Goal: Task Accomplishment & Management: Manage account settings

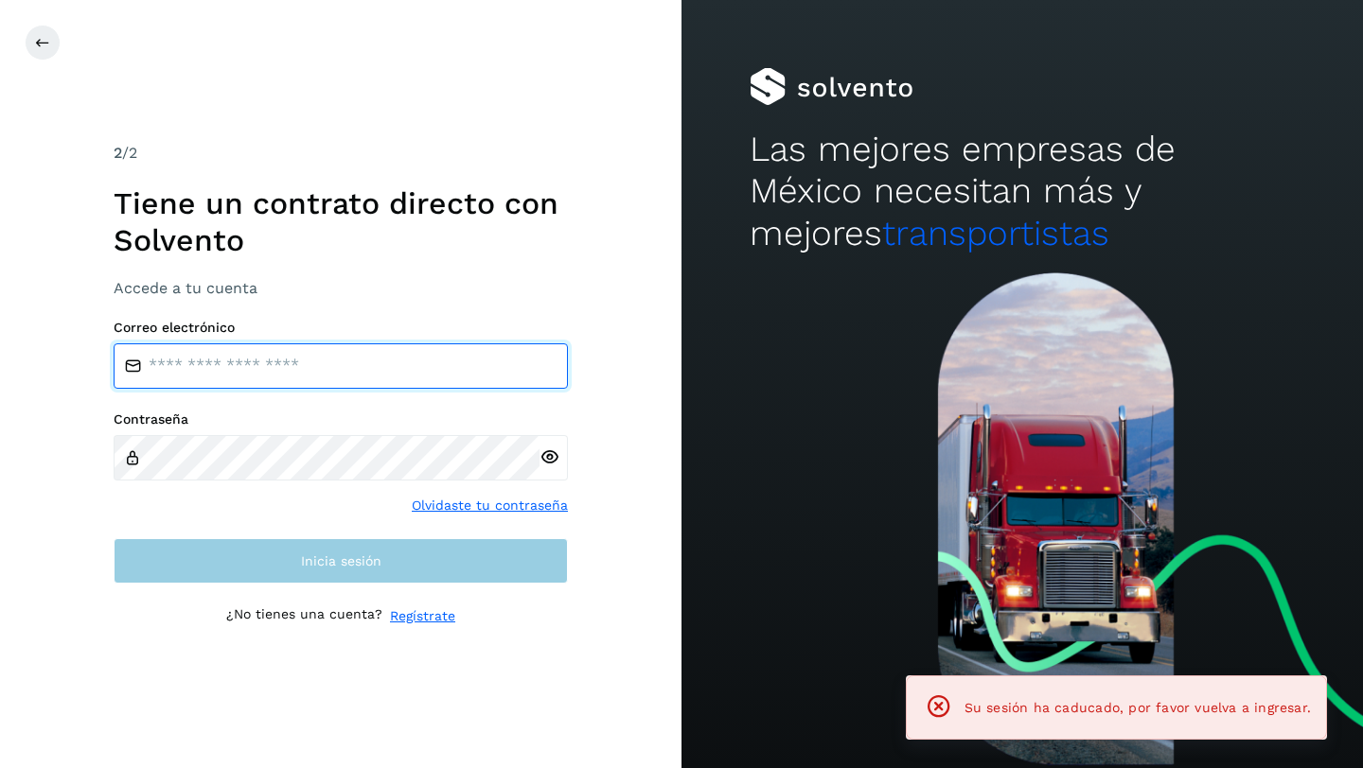
type input "**********"
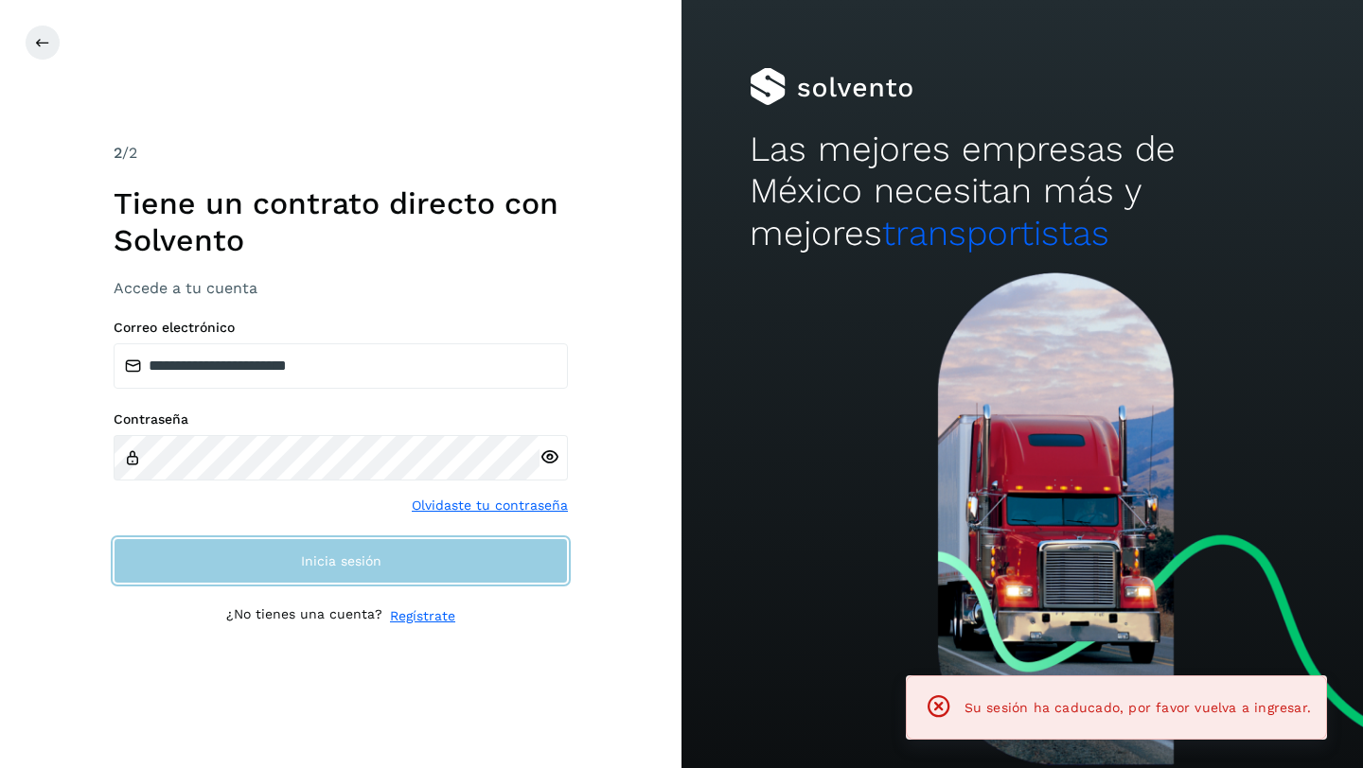
click at [345, 571] on button "Inicia sesión" at bounding box center [341, 560] width 454 height 45
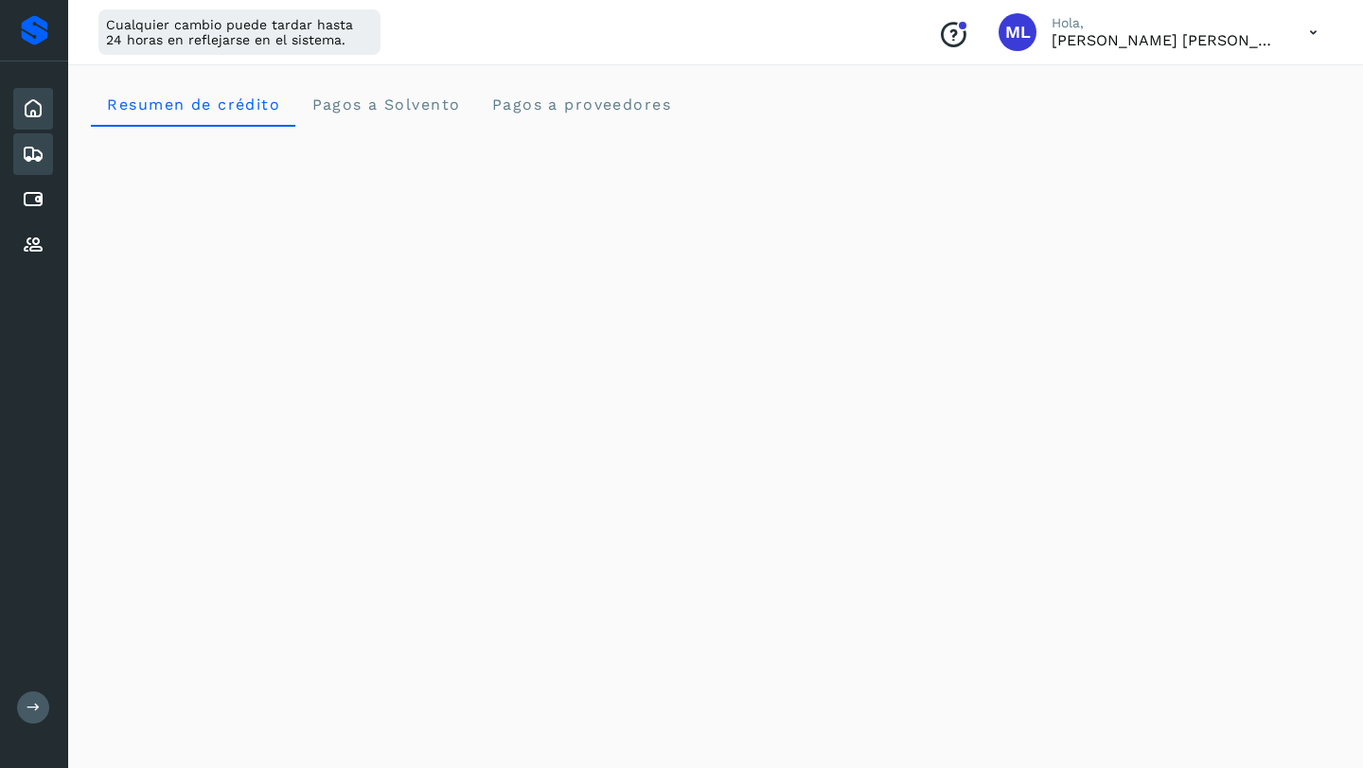
click at [39, 157] on icon at bounding box center [33, 154] width 23 height 23
click at [34, 202] on icon at bounding box center [33, 199] width 23 height 23
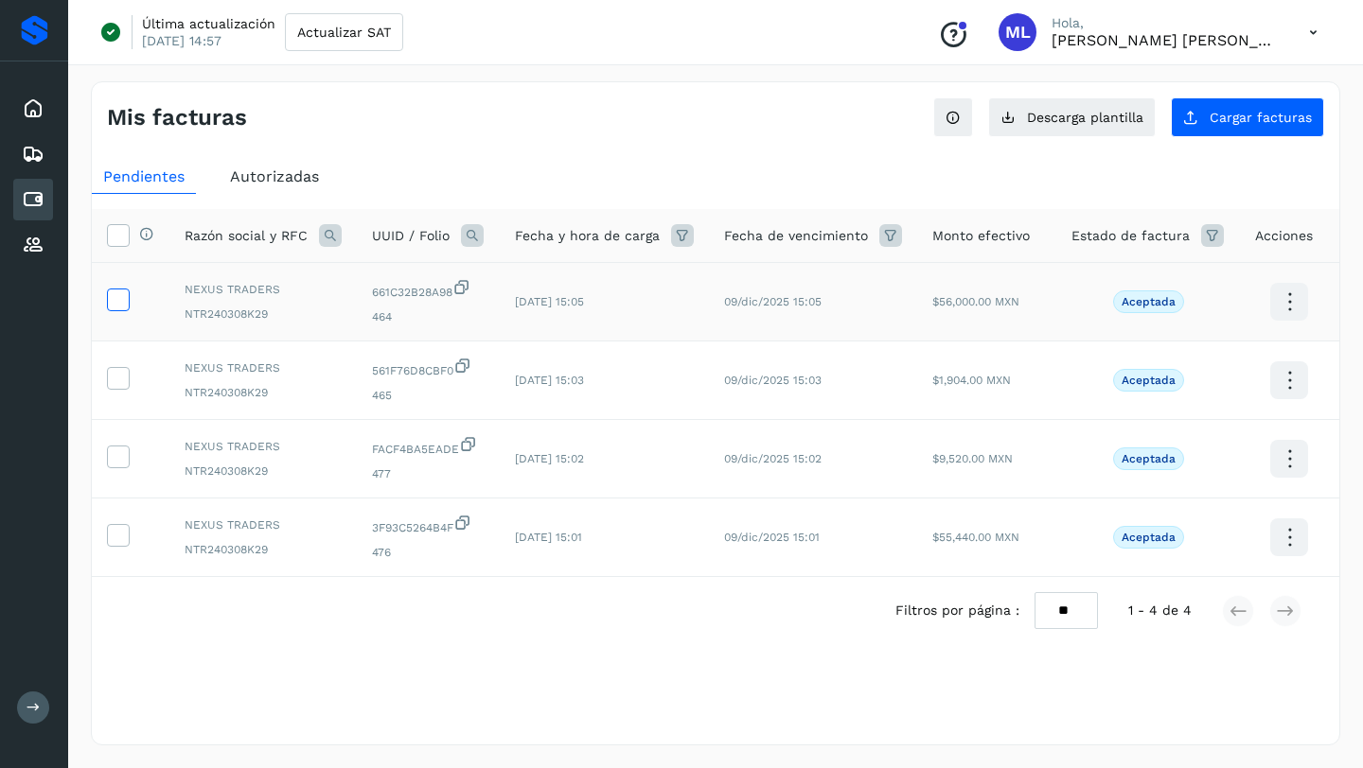
click at [123, 297] on icon at bounding box center [118, 299] width 20 height 20
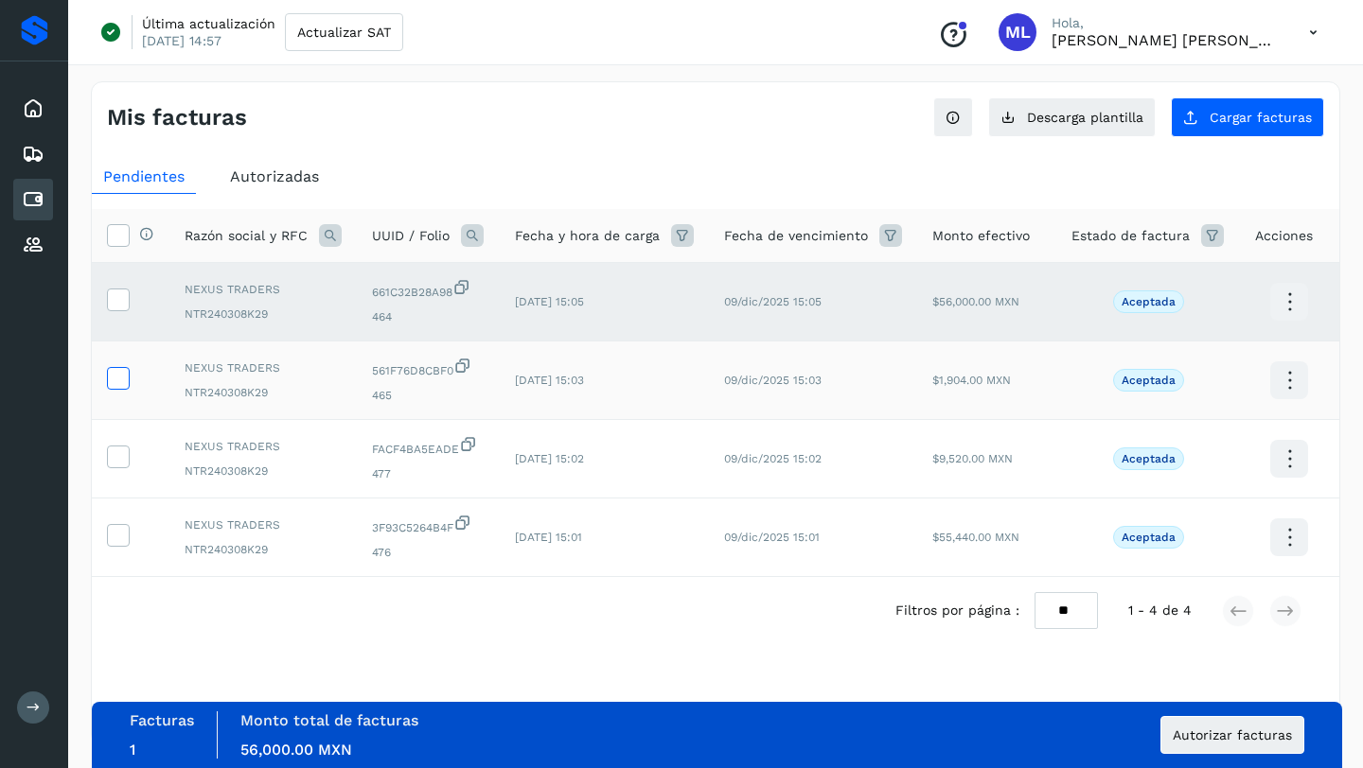
click at [125, 376] on icon at bounding box center [118, 377] width 20 height 20
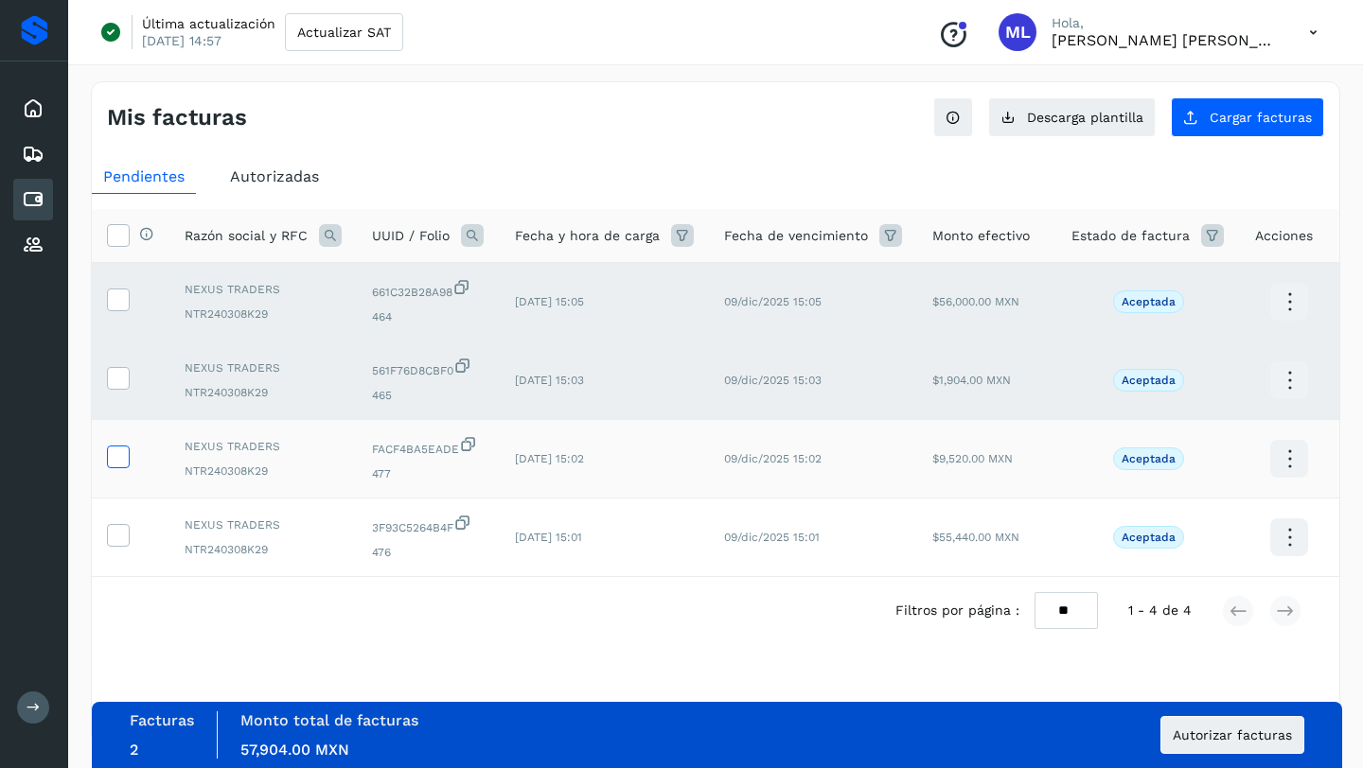
click at [118, 464] on icon at bounding box center [118, 456] width 20 height 20
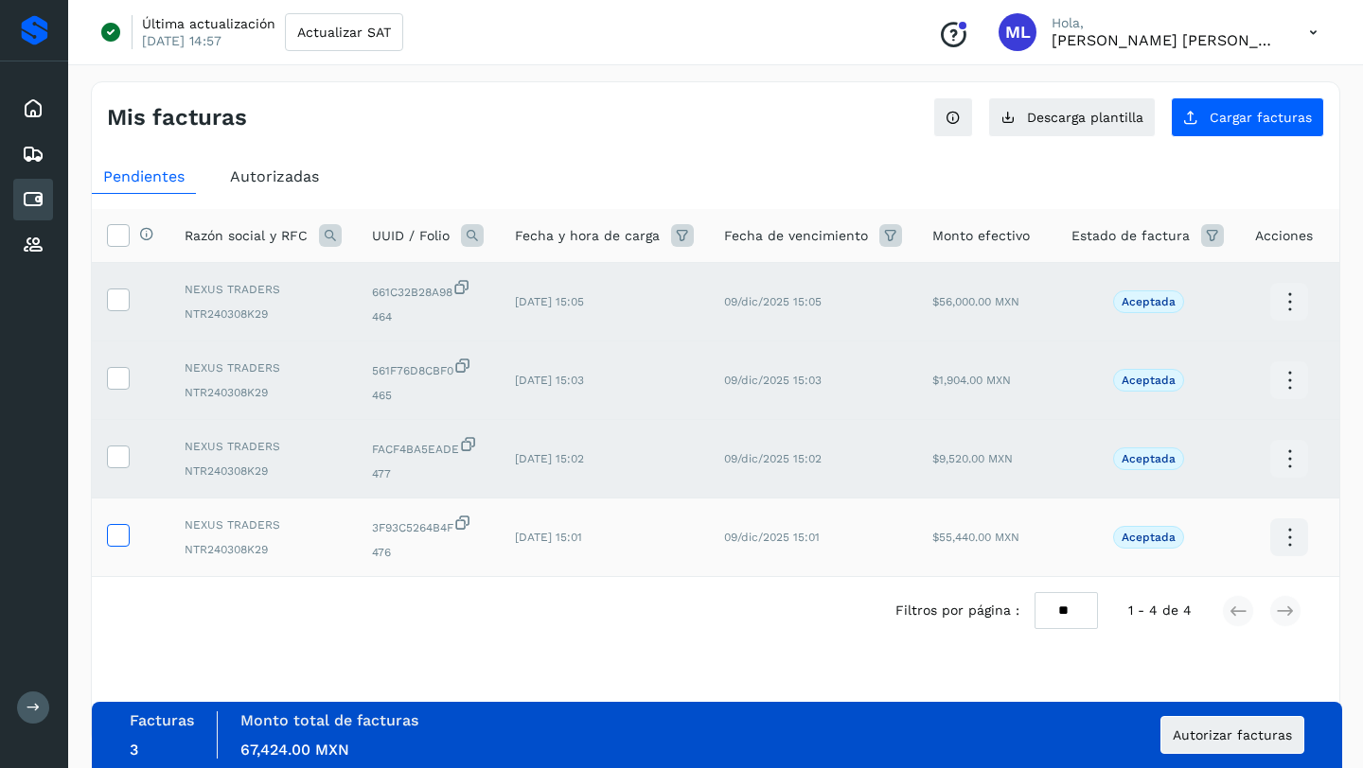
click at [117, 538] on icon at bounding box center [118, 534] width 20 height 20
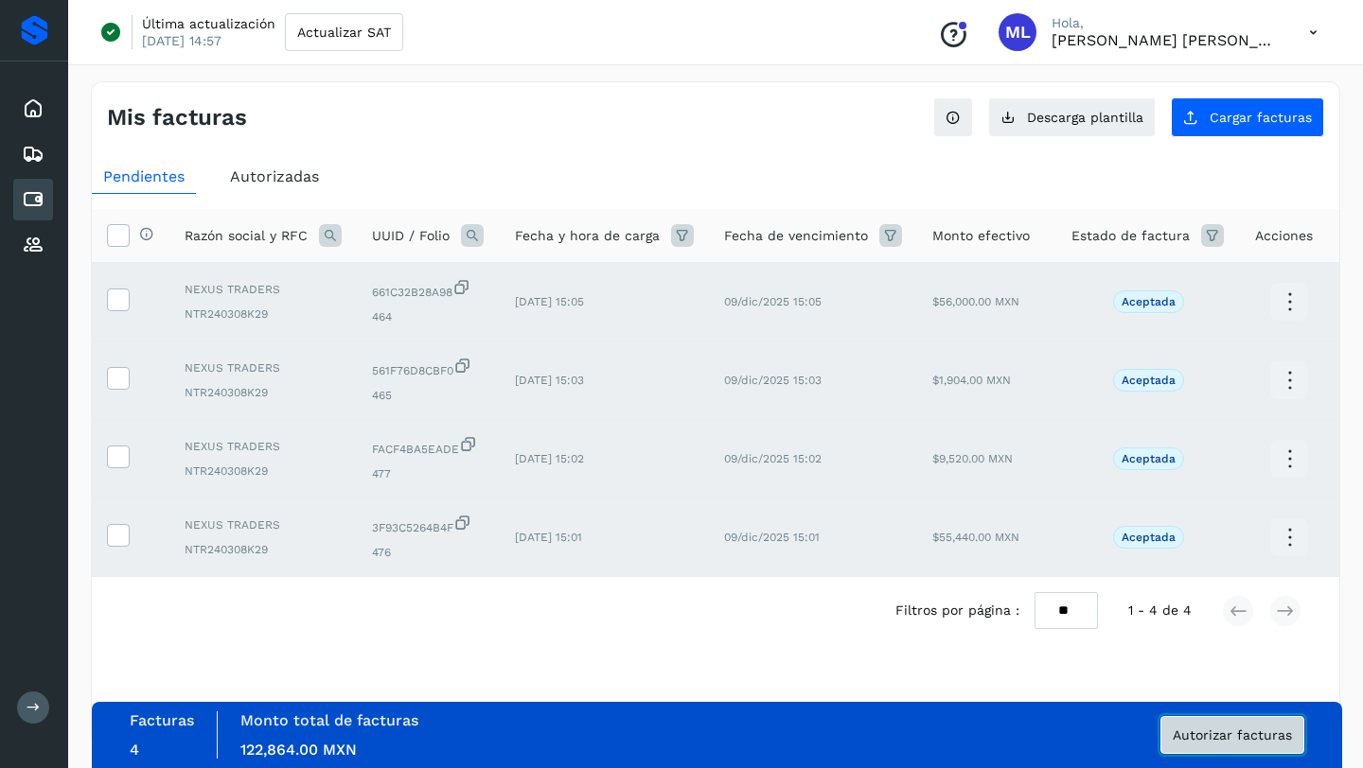
click at [1209, 740] on span "Autorizar facturas" at bounding box center [1232, 735] width 119 height 13
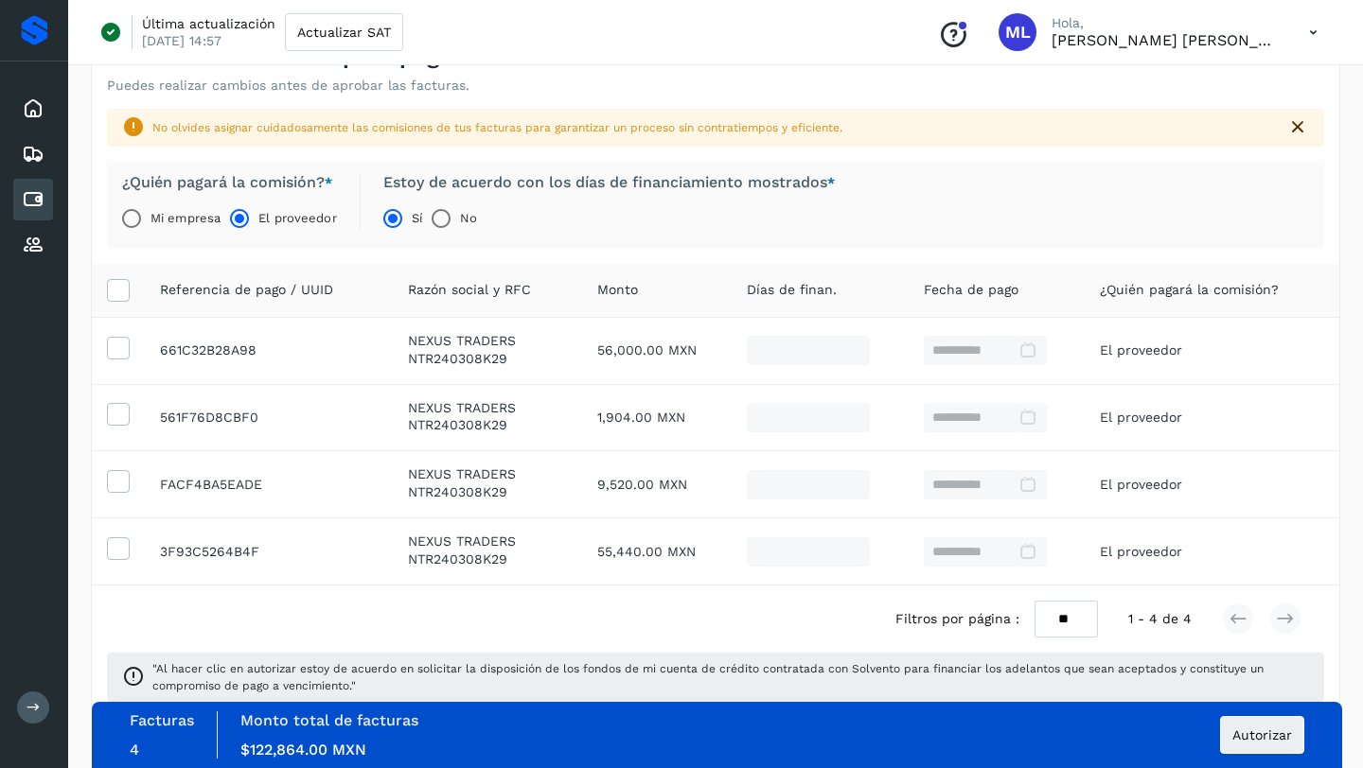
scroll to position [117, 0]
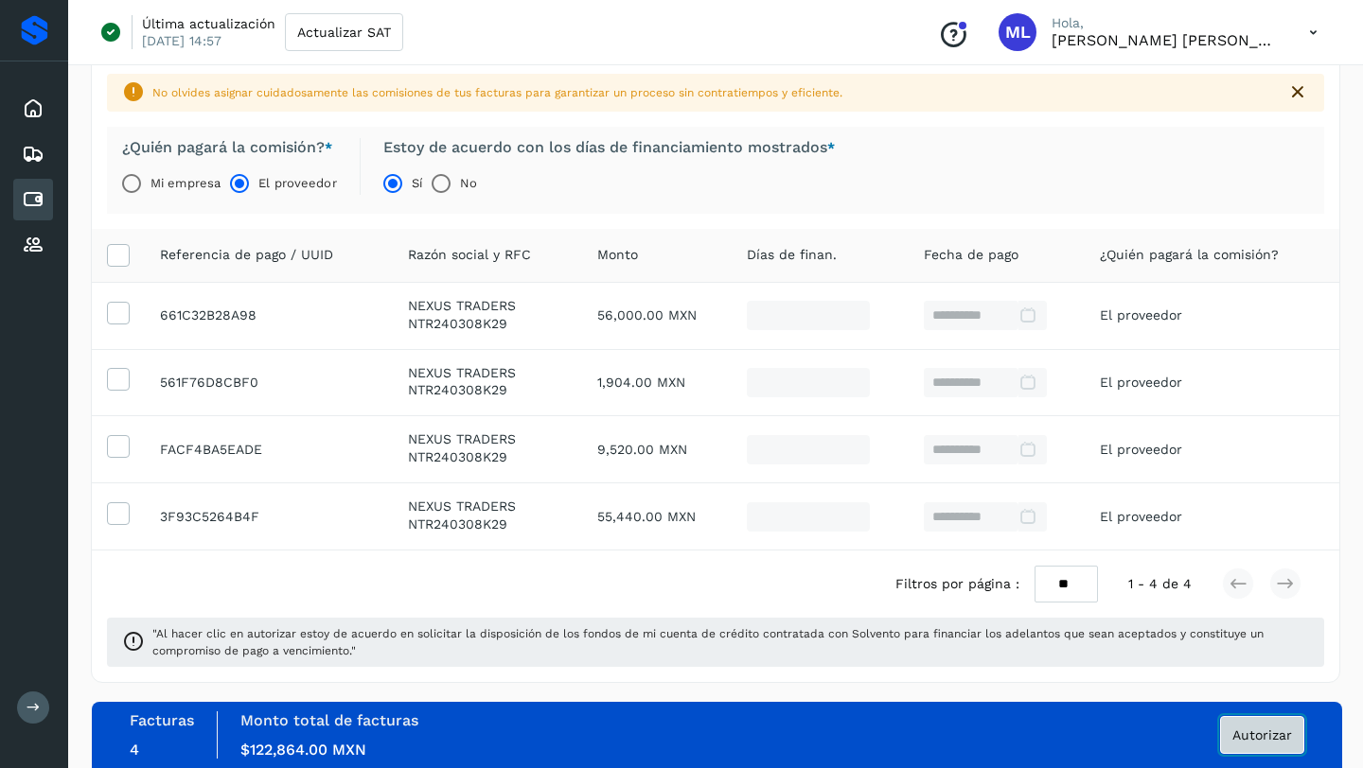
click at [1247, 740] on span "Autorizar" at bounding box center [1262, 735] width 60 height 13
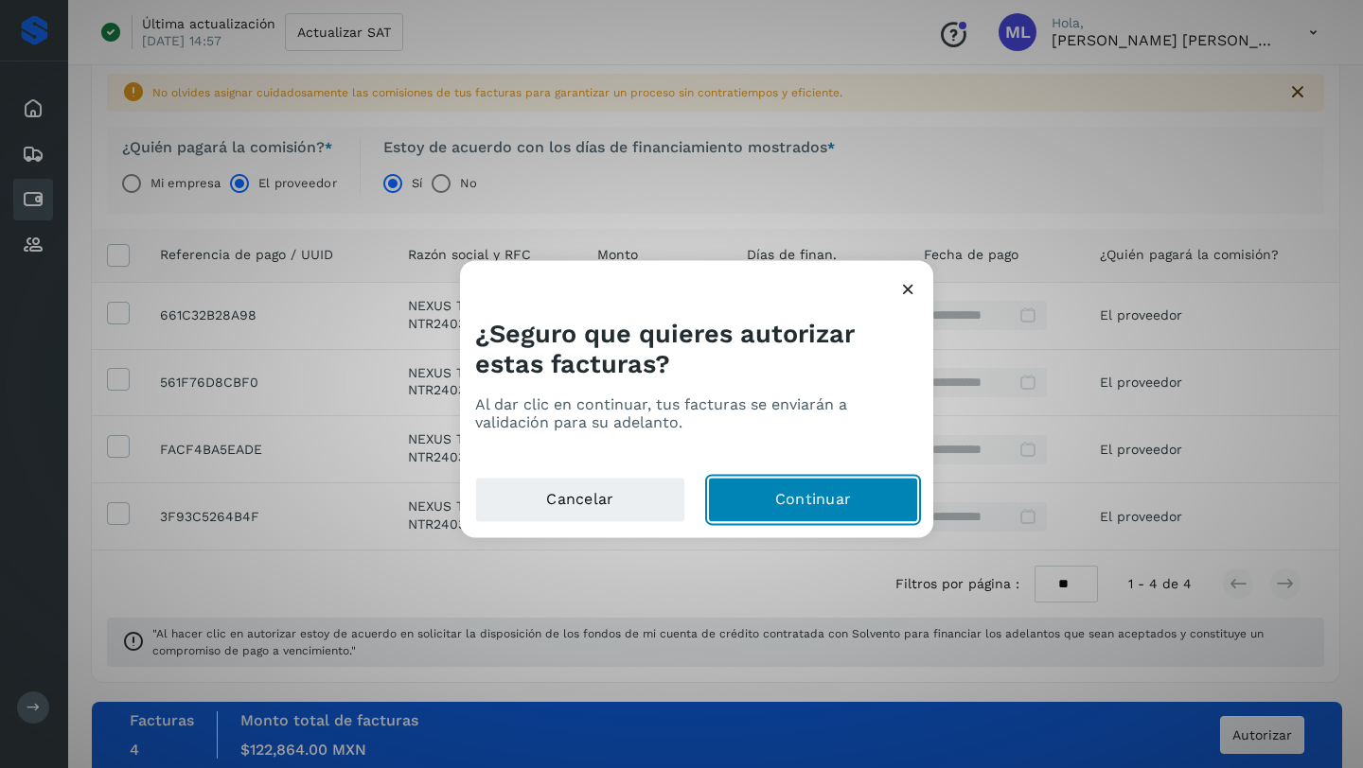
click at [768, 498] on button "Continuar" at bounding box center [813, 500] width 210 height 45
